Goal: Task Accomplishment & Management: Use online tool/utility

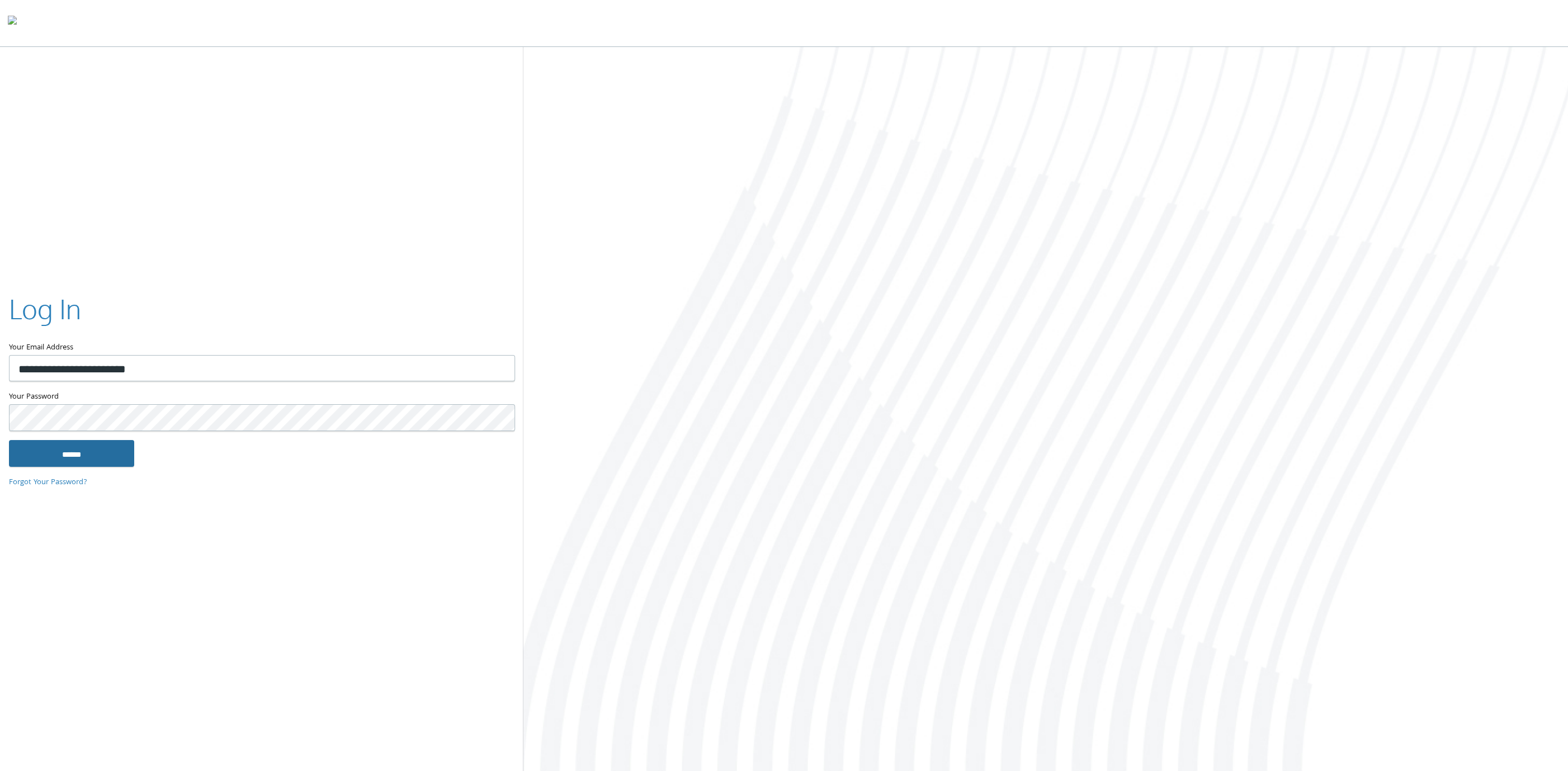
type input "**********"
click at [82, 450] on input "******" at bounding box center [71, 453] width 125 height 27
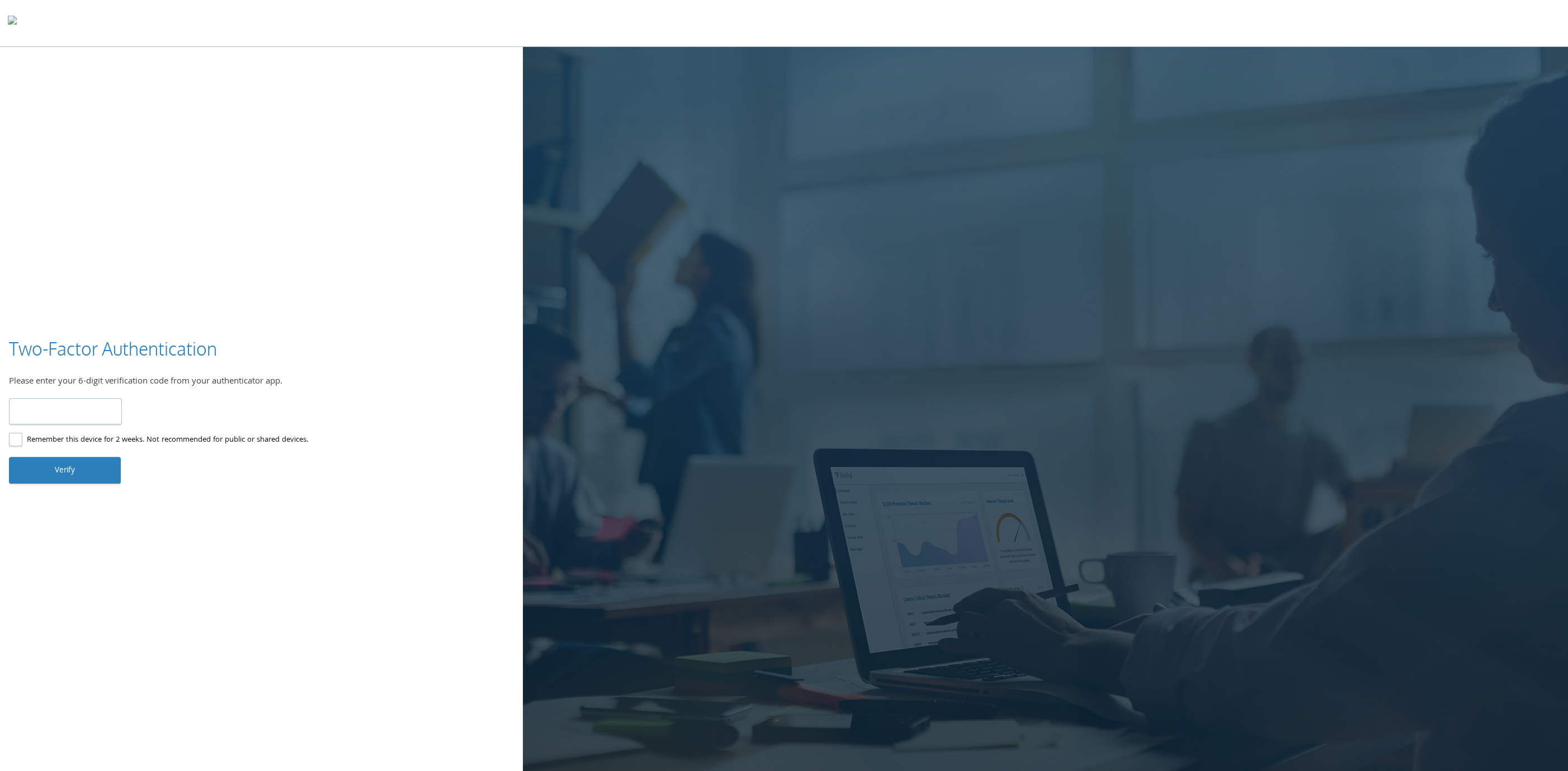
click at [60, 412] on input "number" at bounding box center [65, 411] width 113 height 26
type input "******"
